Goal: Information Seeking & Learning: Learn about a topic

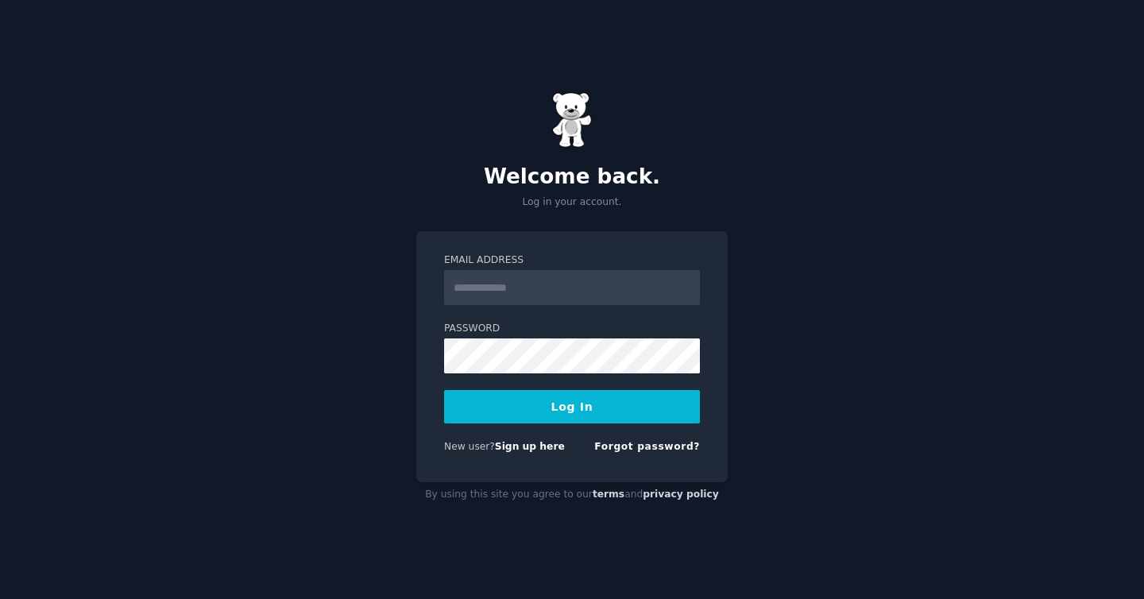
click at [589, 293] on input "Email Address" at bounding box center [572, 287] width 256 height 35
type input "**********"
click at [444, 390] on button "Log In" at bounding box center [572, 406] width 256 height 33
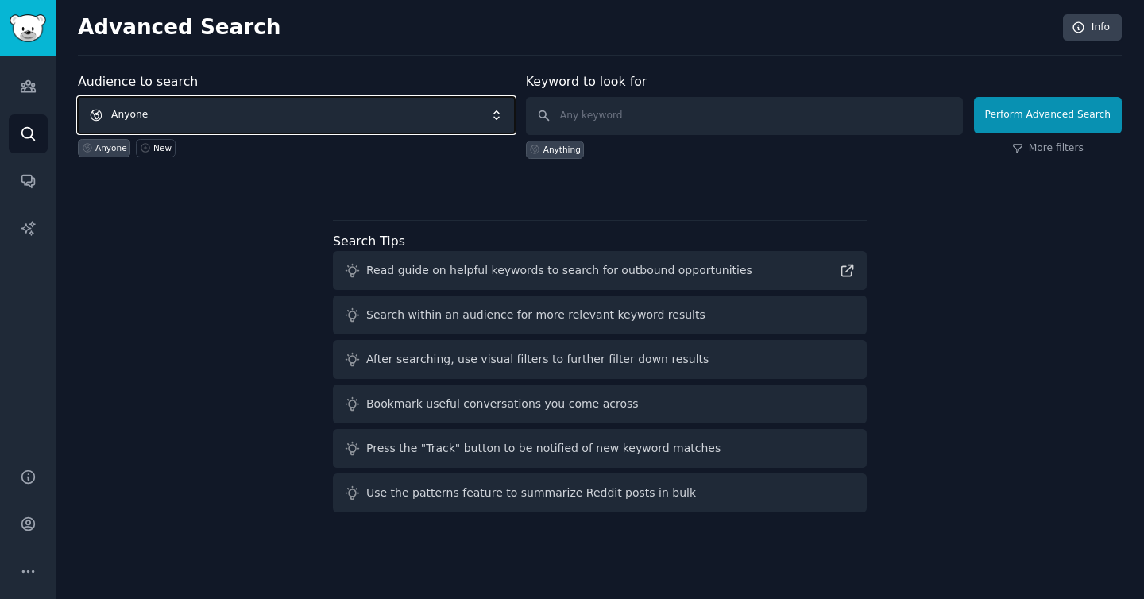
click at [340, 118] on span "Anyone" at bounding box center [296, 115] width 437 height 37
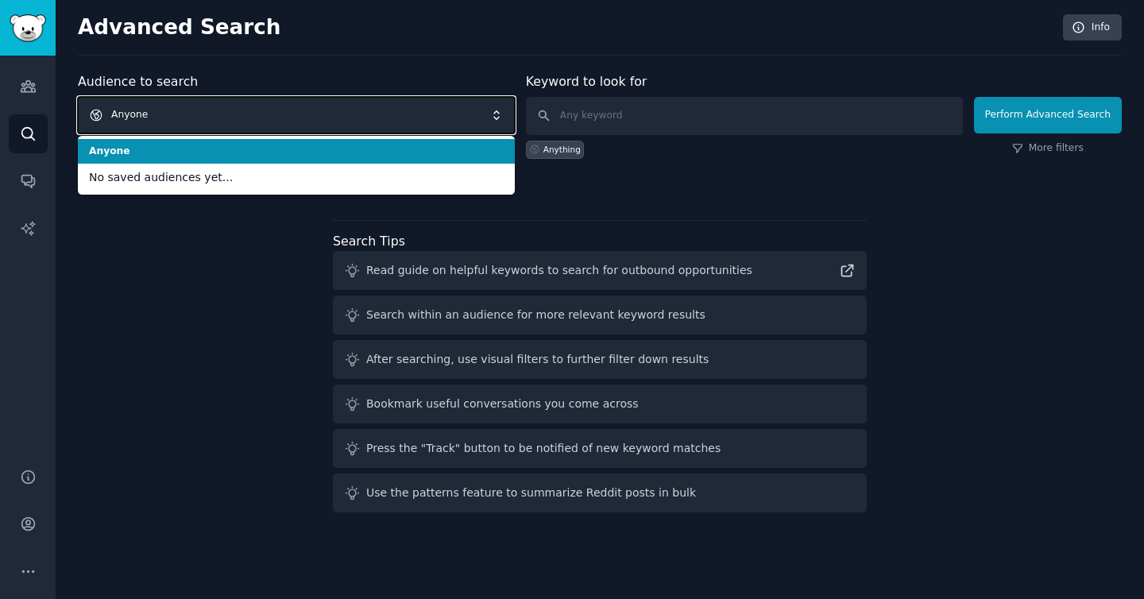
click at [340, 118] on span "Anyone" at bounding box center [296, 115] width 437 height 37
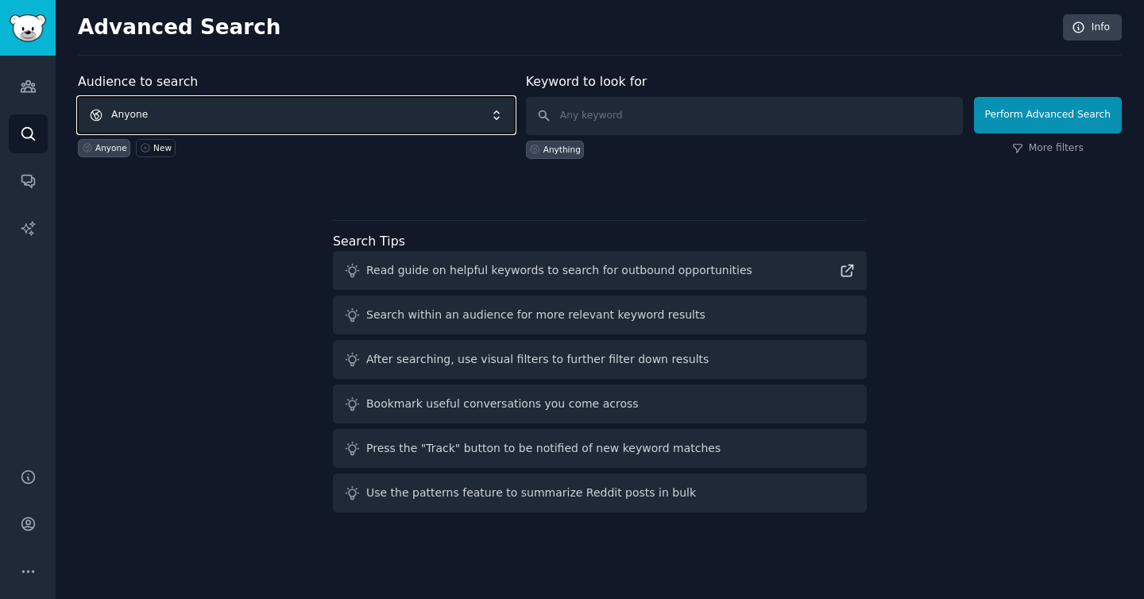
click at [245, 120] on span "Anyone" at bounding box center [296, 115] width 437 height 37
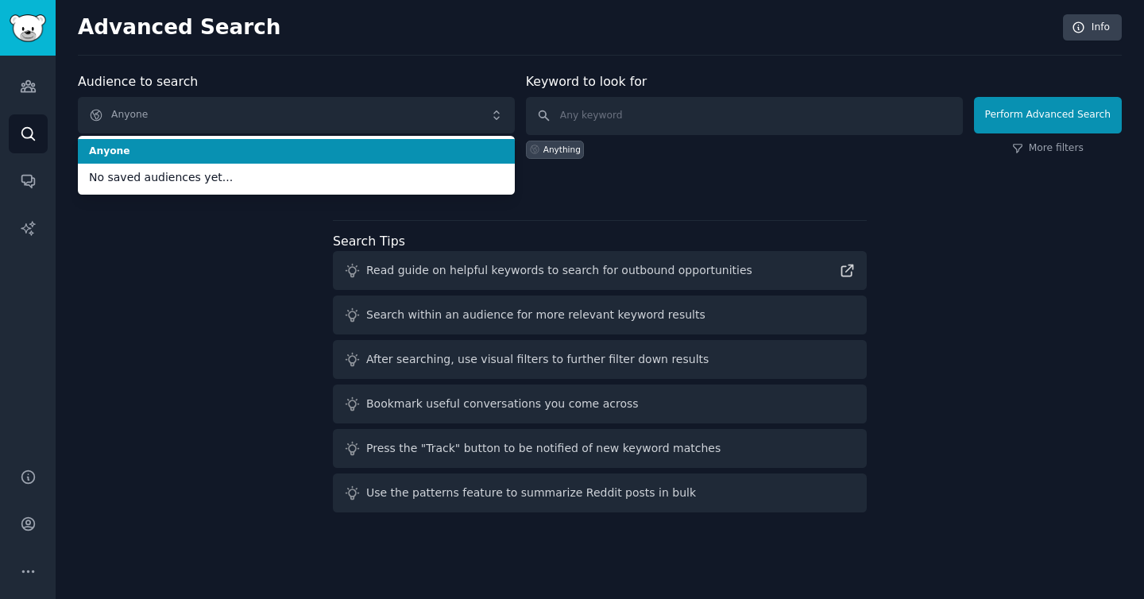
click at [166, 153] on span "Anyone" at bounding box center [296, 152] width 415 height 14
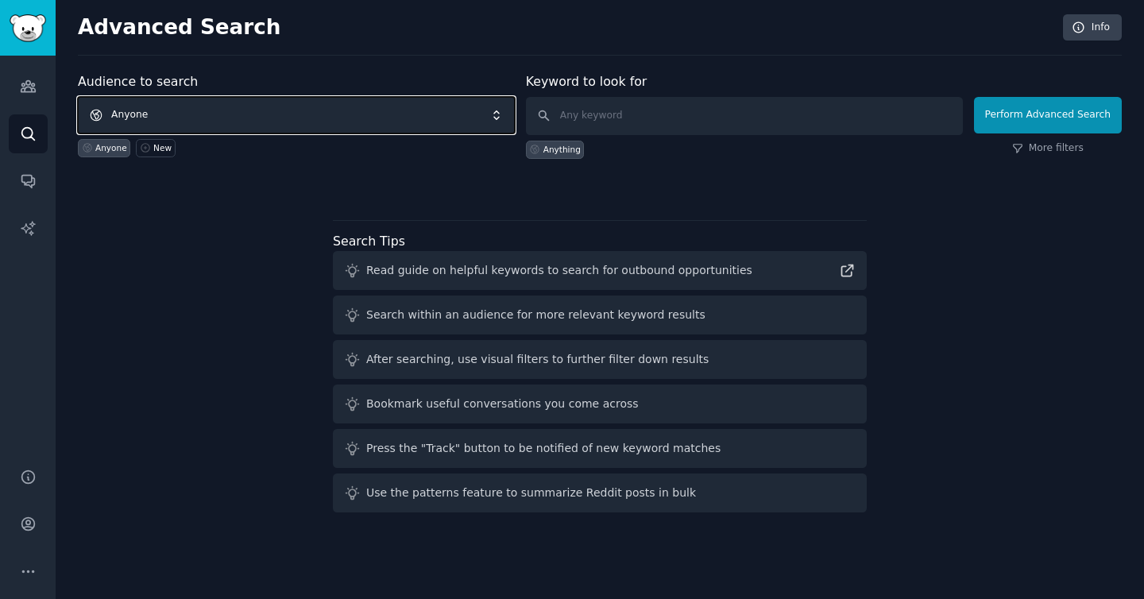
click at [191, 127] on span "Anyone" at bounding box center [296, 115] width 437 height 37
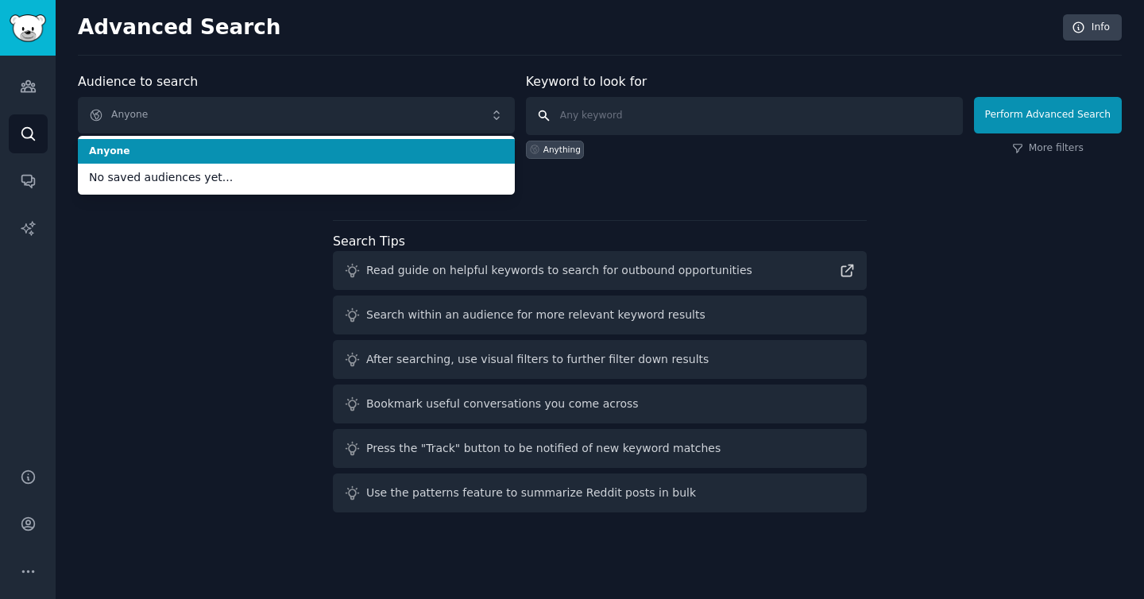
click at [644, 117] on input "text" at bounding box center [744, 116] width 437 height 38
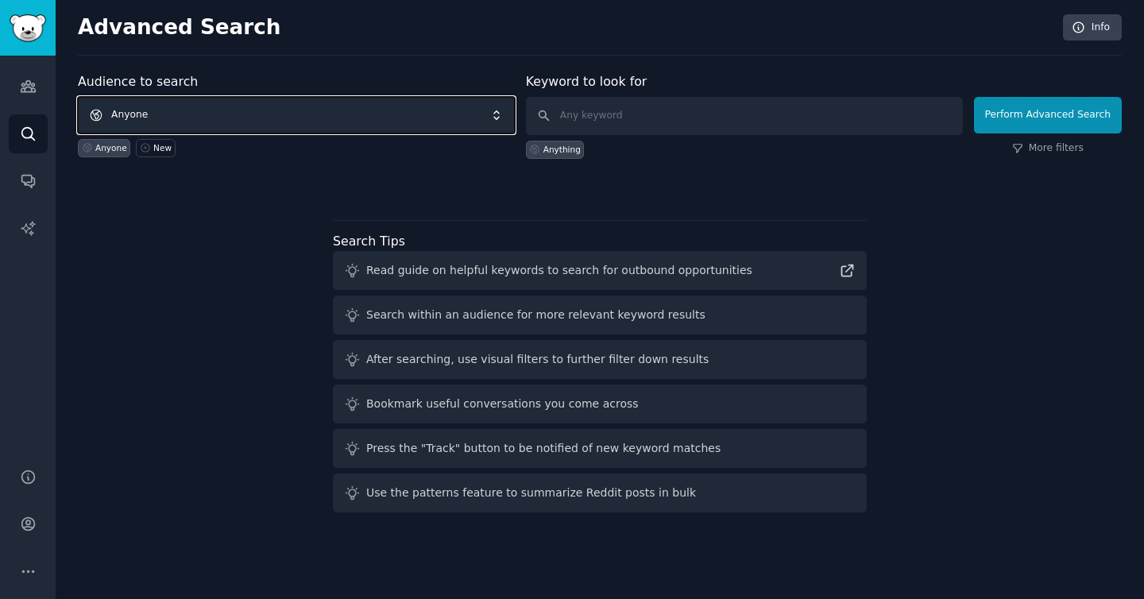
click at [284, 118] on span "Anyone" at bounding box center [296, 115] width 437 height 37
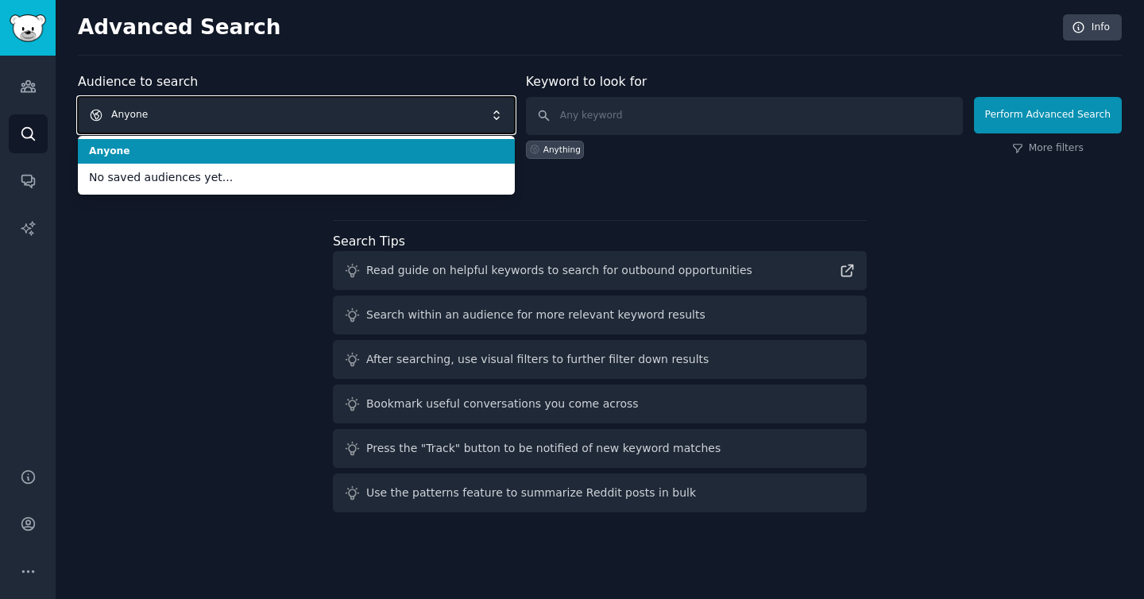
click at [244, 109] on span "Anyone" at bounding box center [296, 115] width 437 height 37
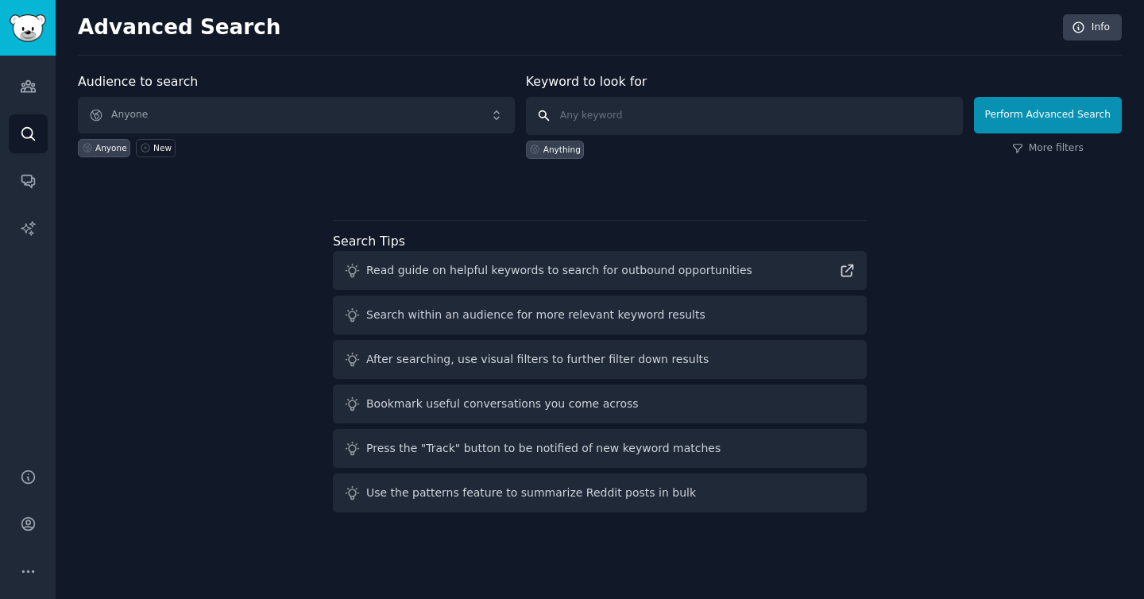
click at [626, 121] on input "text" at bounding box center [744, 116] width 437 height 38
click at [488, 268] on div "Read guide on helpful keywords to search for outbound opportunities" at bounding box center [559, 270] width 386 height 17
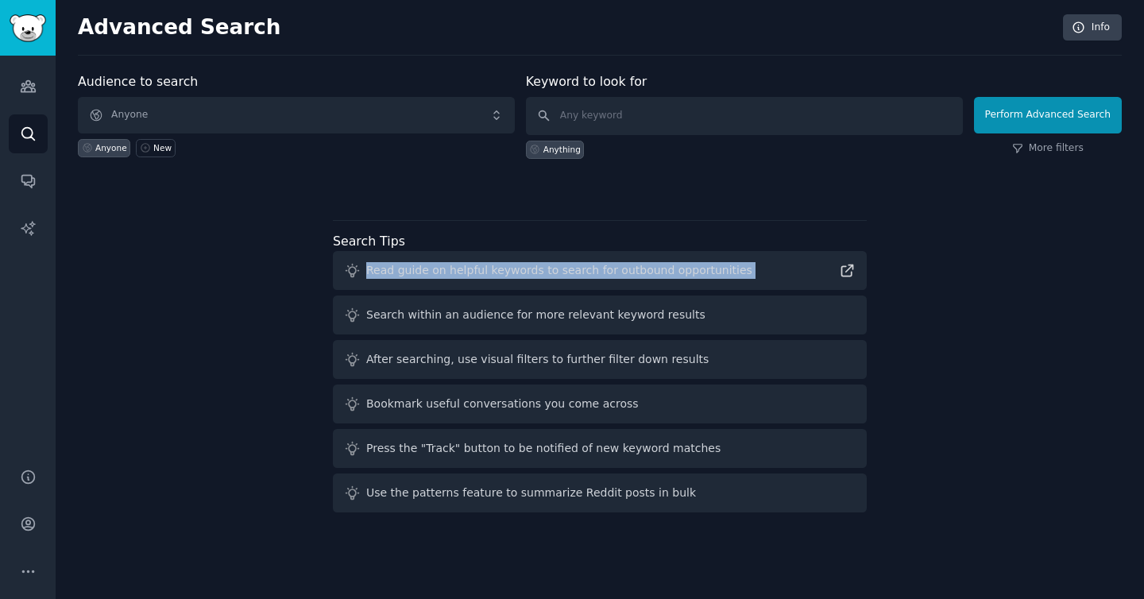
click at [488, 268] on div "Read guide on helpful keywords to search for outbound opportunities" at bounding box center [559, 270] width 386 height 17
click at [27, 74] on link "Audiences" at bounding box center [28, 86] width 39 height 39
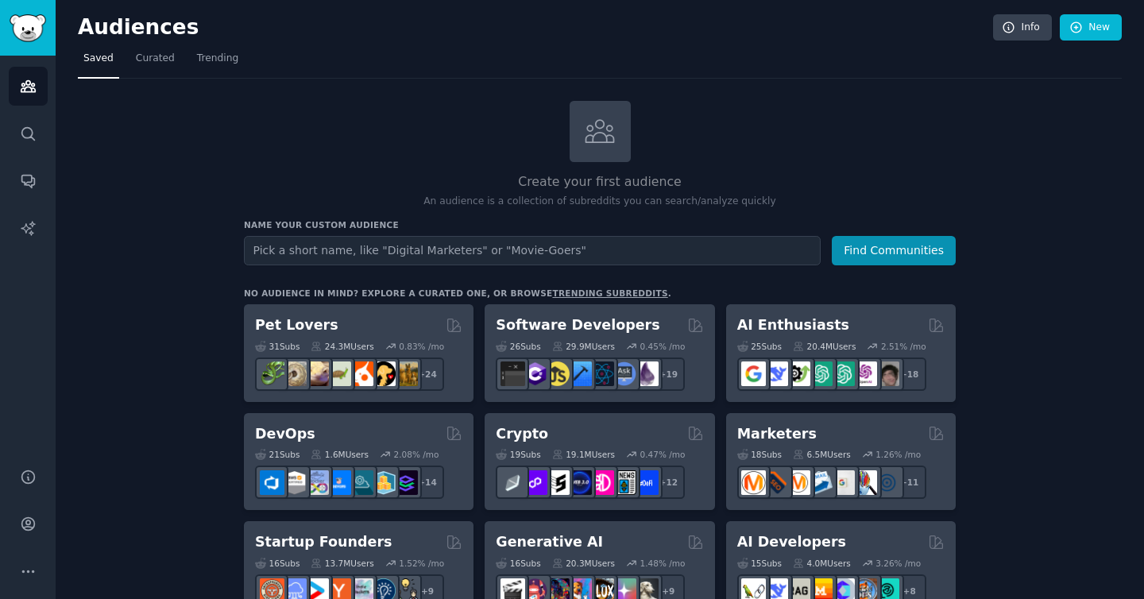
click at [354, 240] on input "text" at bounding box center [532, 250] width 577 height 29
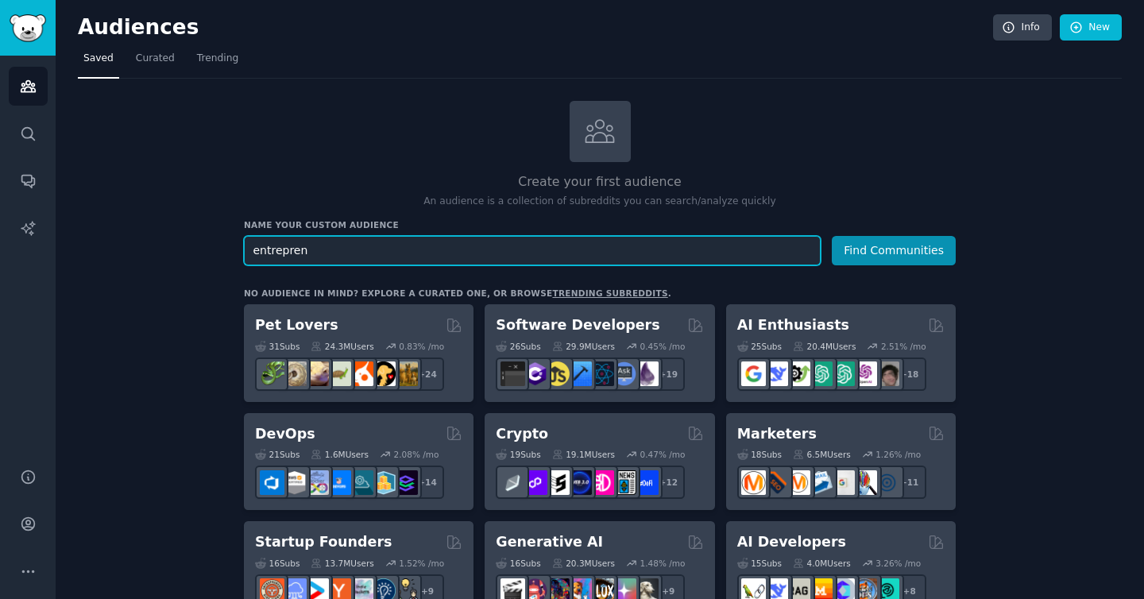
paste input "EntrepreneurRideAlong"
paste input "text"
type input "EntrepreneurRideAlong"
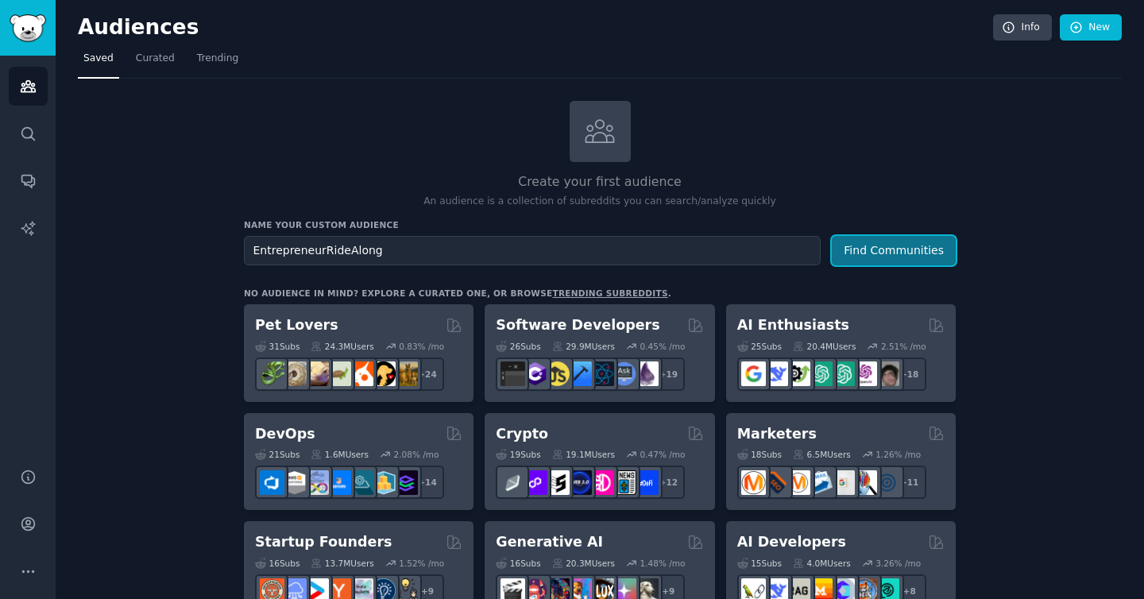
click at [882, 241] on button "Find Communities" at bounding box center [894, 250] width 124 height 29
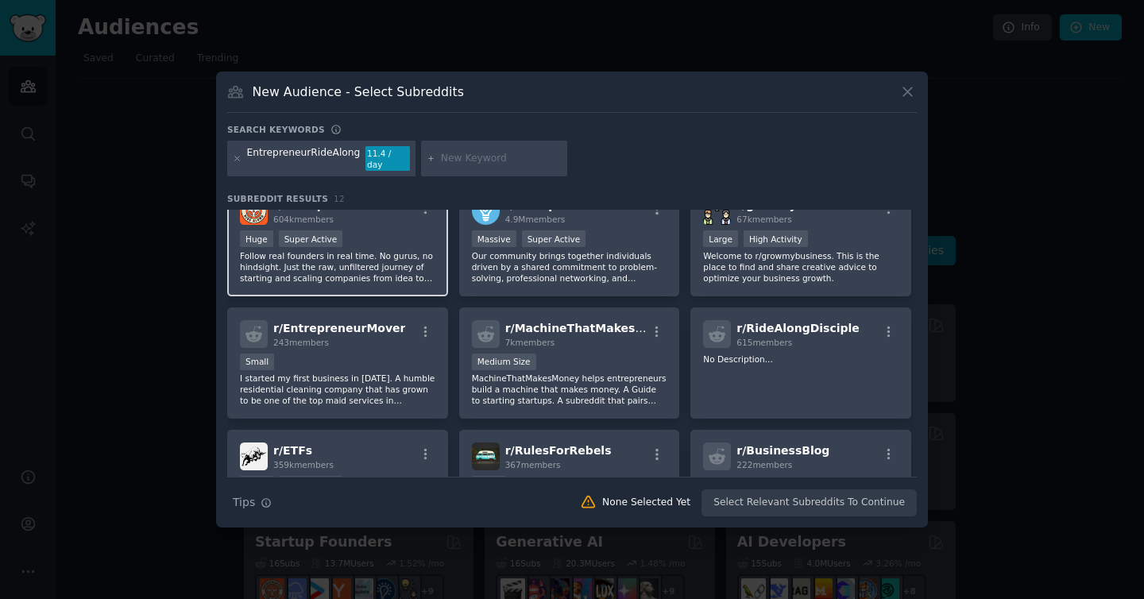
scroll to position [27, 0]
click at [371, 249] on p "Follow real founders in real time. No gurus, no hindsight. Just the raw, unfilt…" at bounding box center [337, 265] width 195 height 33
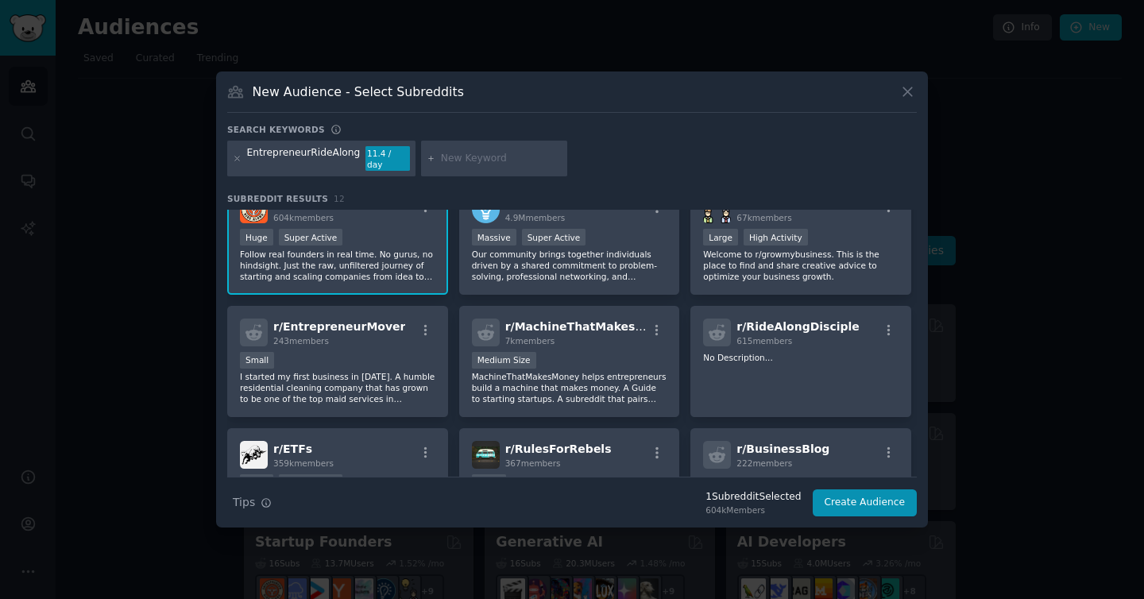
click at [475, 160] on input "text" at bounding box center [501, 159] width 121 height 14
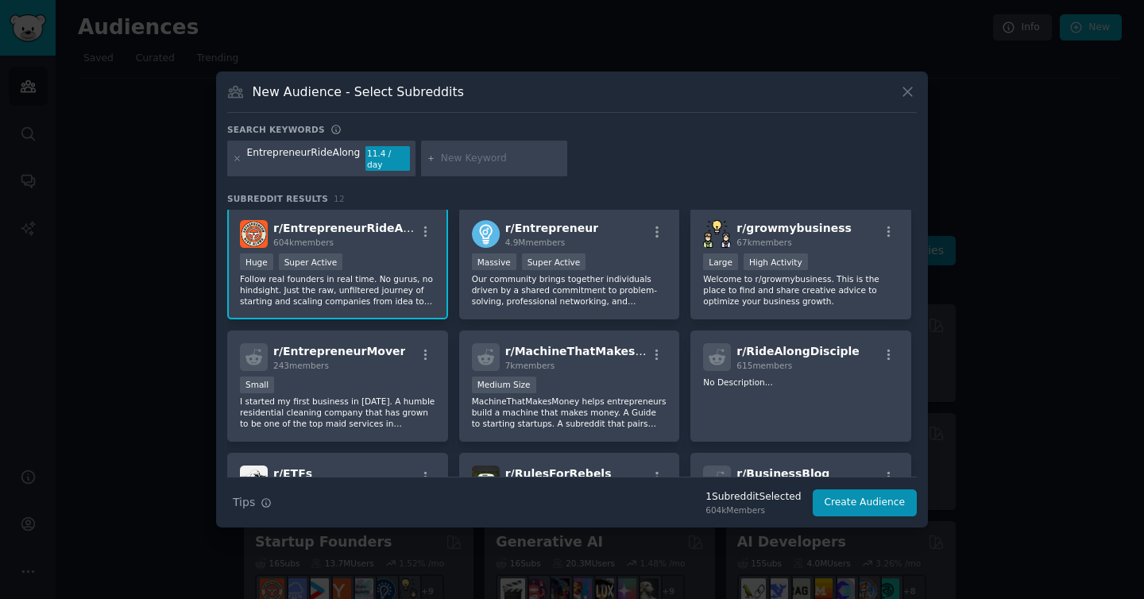
scroll to position [3, 0]
click at [855, 507] on button "Create Audience" at bounding box center [865, 502] width 105 height 27
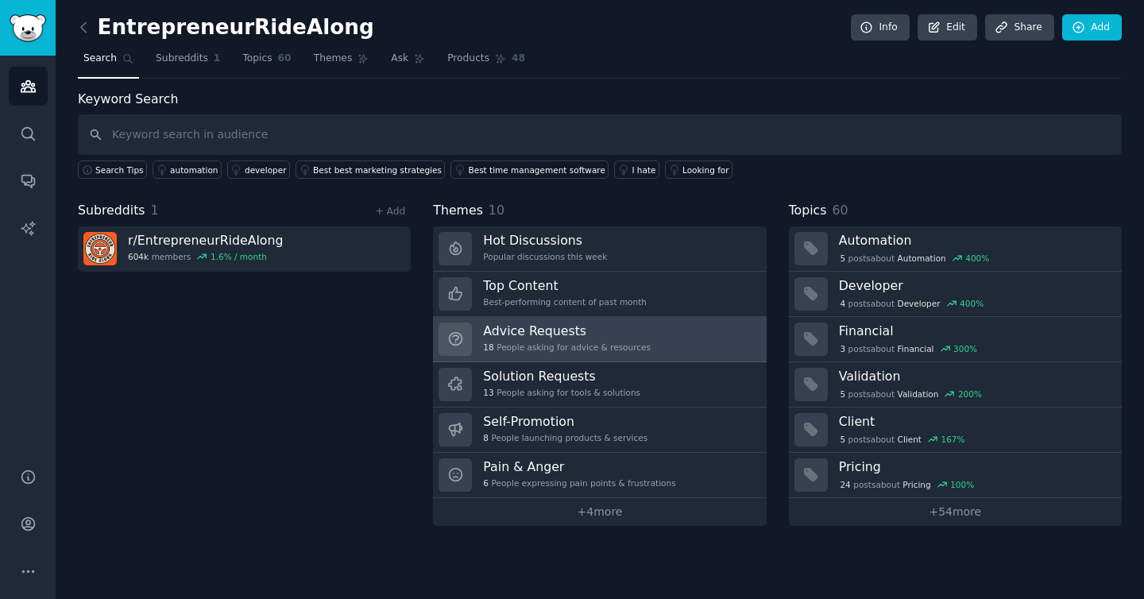
click at [563, 350] on div "18 People asking for advice & resources" at bounding box center [567, 347] width 168 height 11
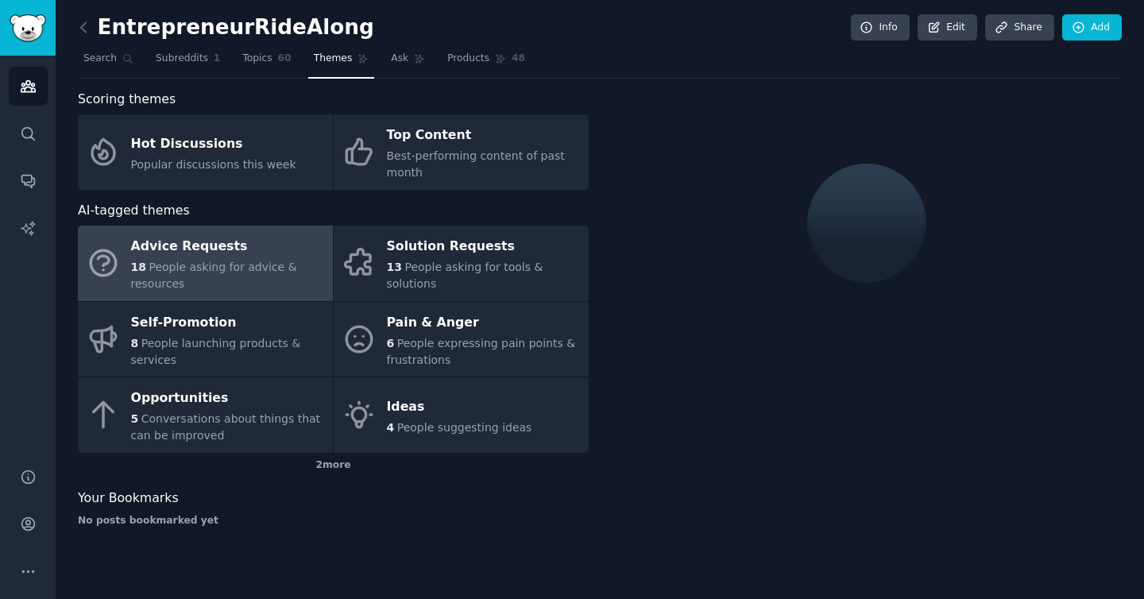
click at [269, 265] on span "People asking for advice & resources" at bounding box center [214, 275] width 166 height 29
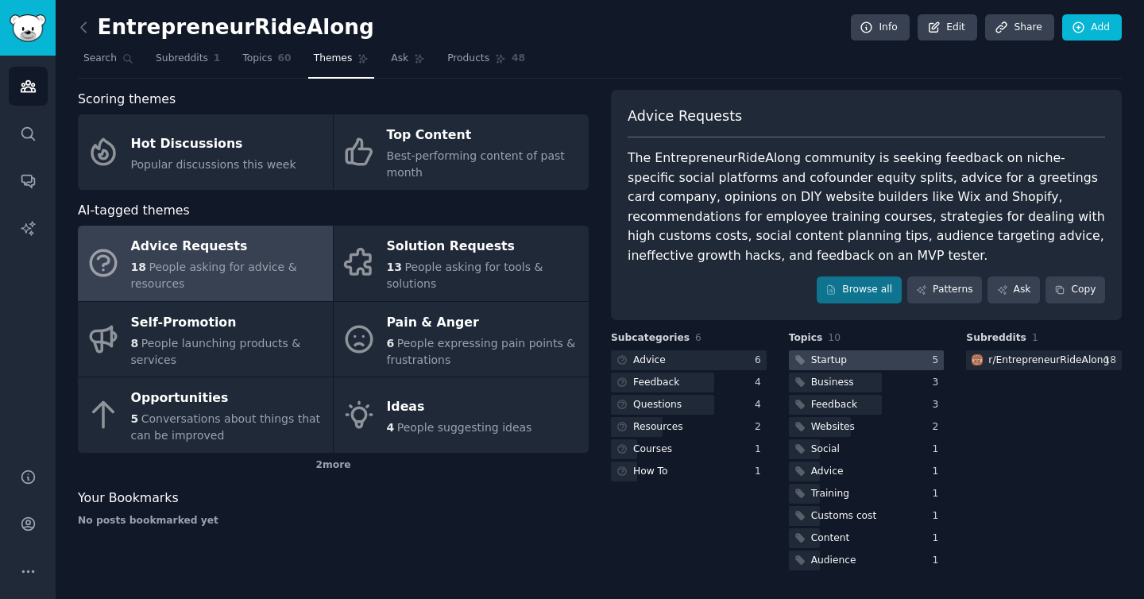
click at [860, 365] on div at bounding box center [867, 360] width 156 height 20
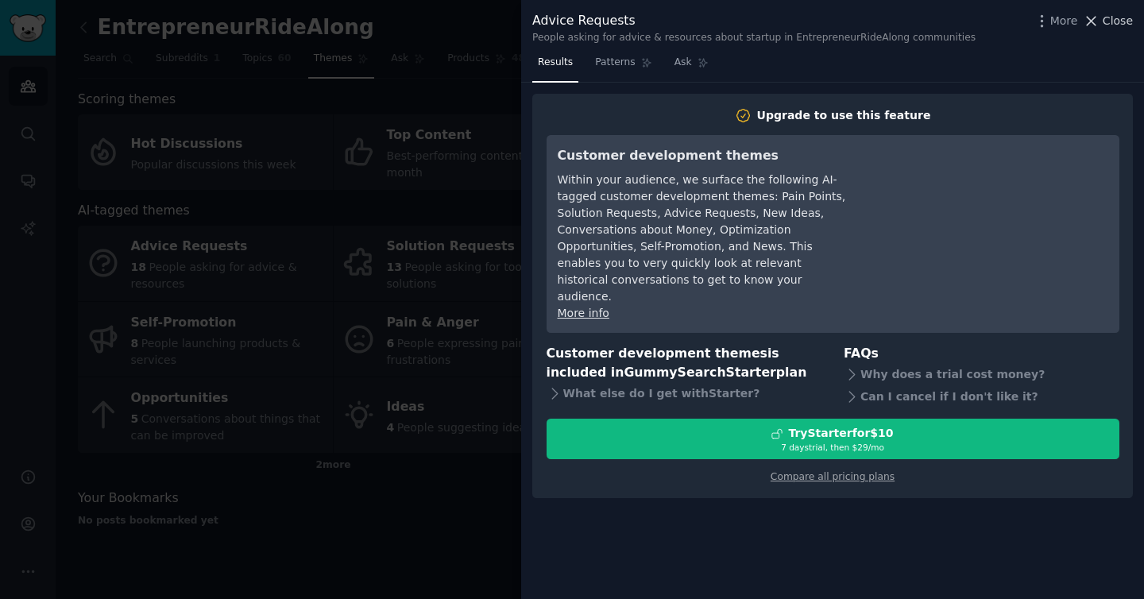
click at [1113, 23] on span "Close" at bounding box center [1117, 21] width 30 height 17
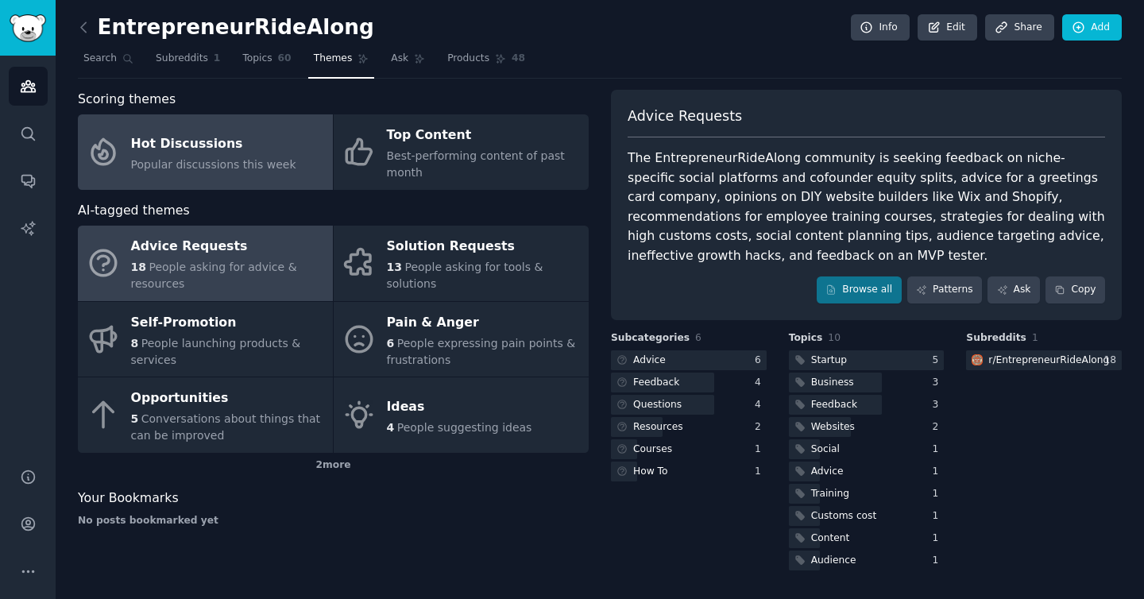
click at [191, 149] on div "Hot Discussions" at bounding box center [213, 143] width 165 height 25
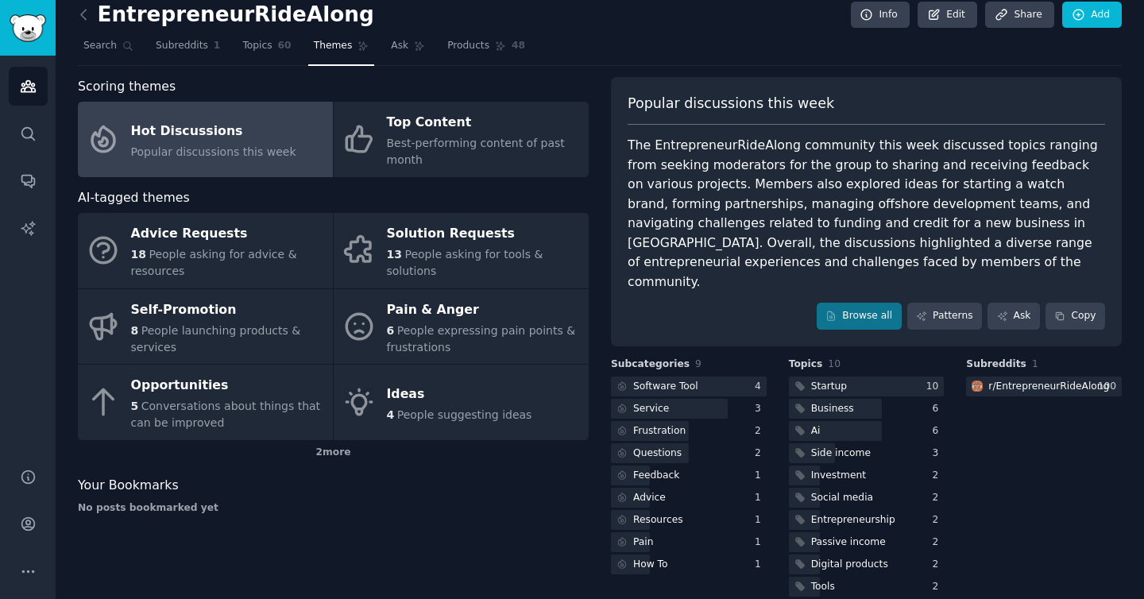
scroll to position [15, 0]
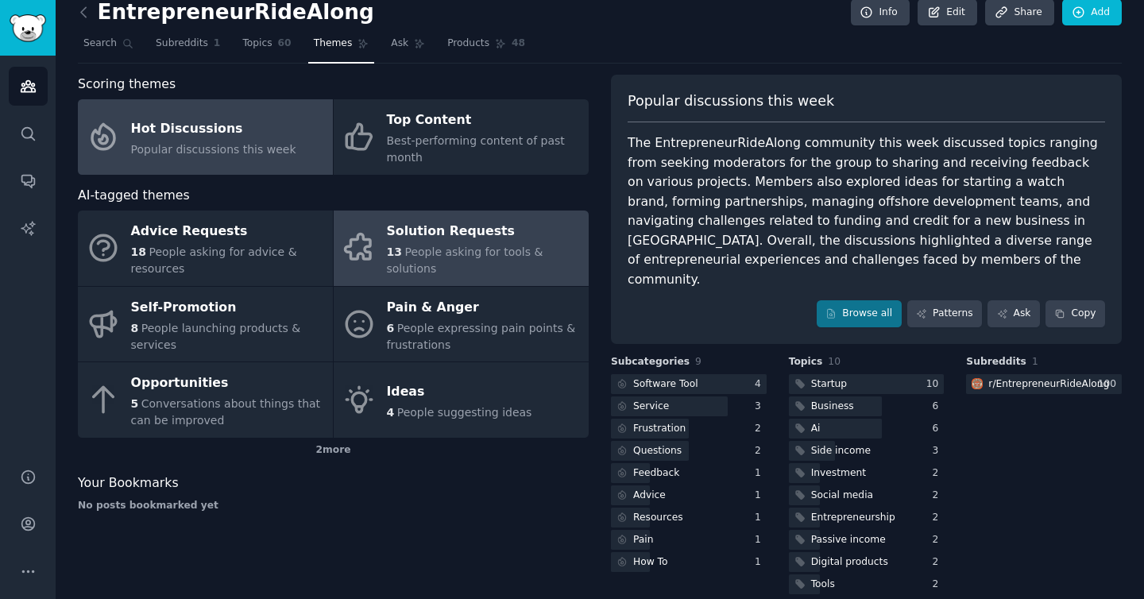
click at [417, 258] on span "People asking for tools & solutions" at bounding box center [465, 259] width 156 height 29
